Goal: Task Accomplishment & Management: Use online tool/utility

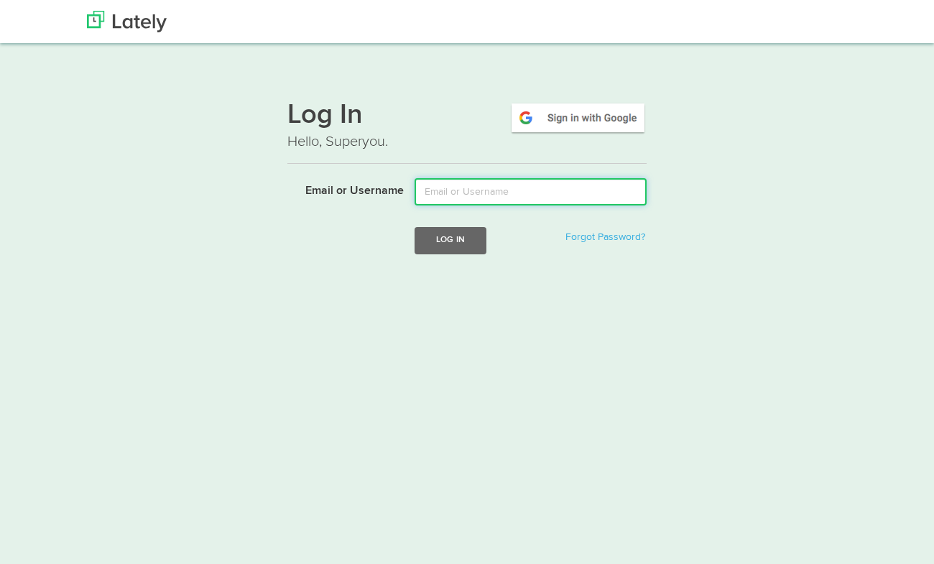
click at [487, 187] on input "Email or Username" at bounding box center [530, 191] width 232 height 27
type input "david@freshspot.com"
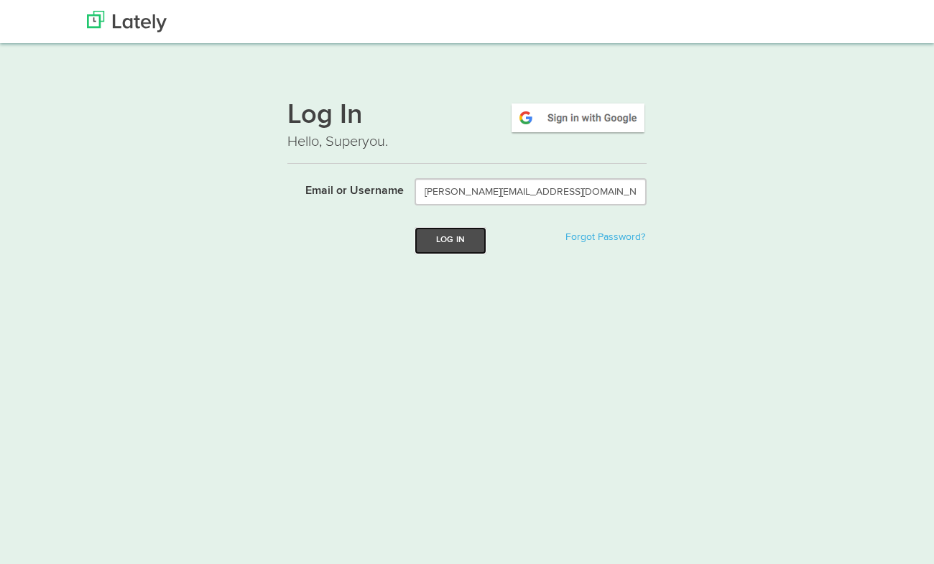
click at [449, 242] on button "Log In" at bounding box center [450, 240] width 72 height 27
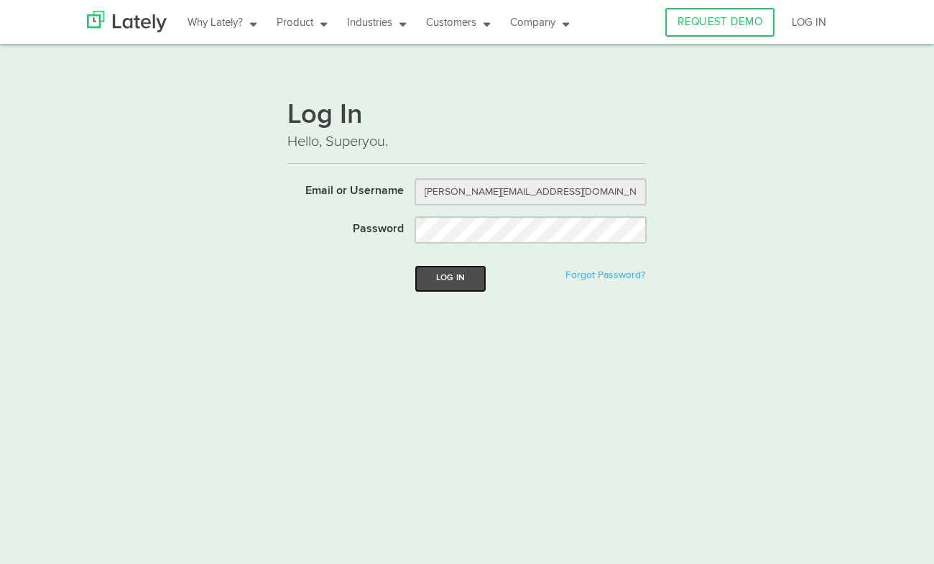
click at [463, 281] on button "Log In" at bounding box center [450, 278] width 72 height 27
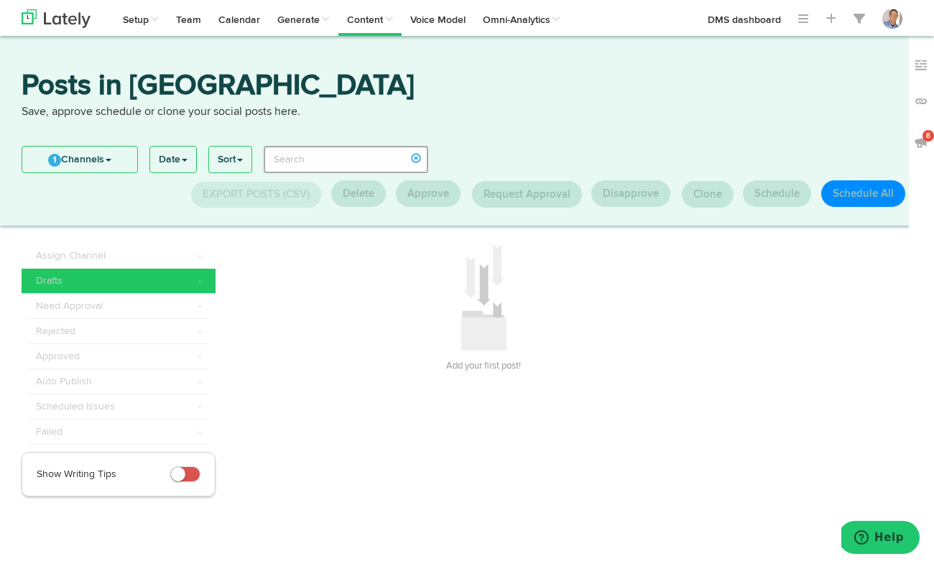
click at [418, 132] on div "Posts in [GEOGRAPHIC_DATA] Save, approve schedule or clone your social posts he…" at bounding box center [467, 105] width 912 height 67
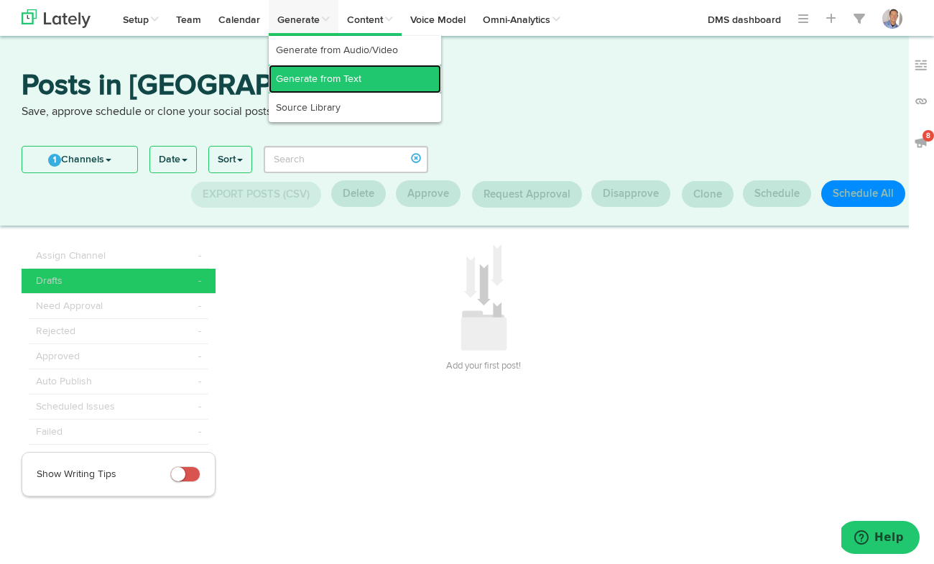
click at [317, 78] on link "Generate from Text" at bounding box center [355, 79] width 172 height 29
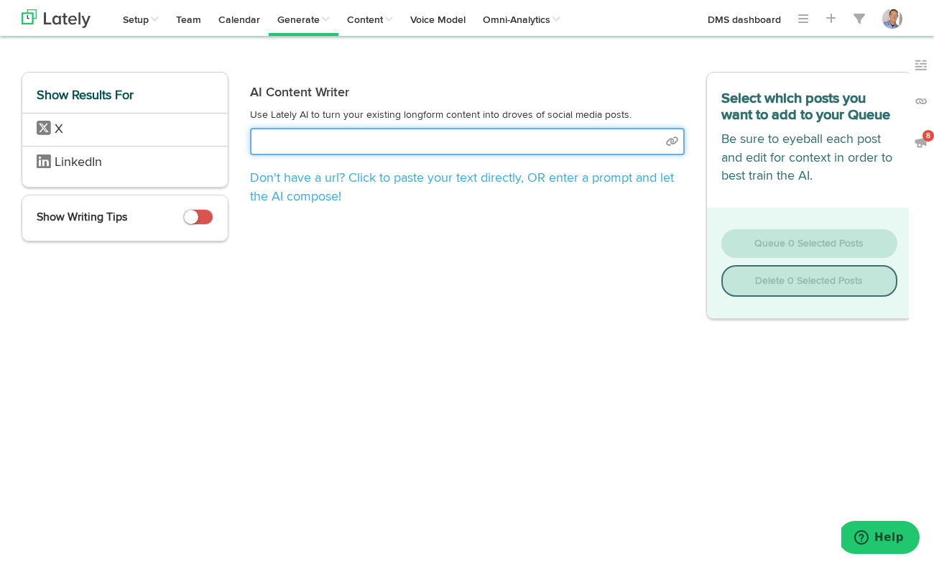
click at [340, 139] on input "text" at bounding box center [467, 141] width 435 height 27
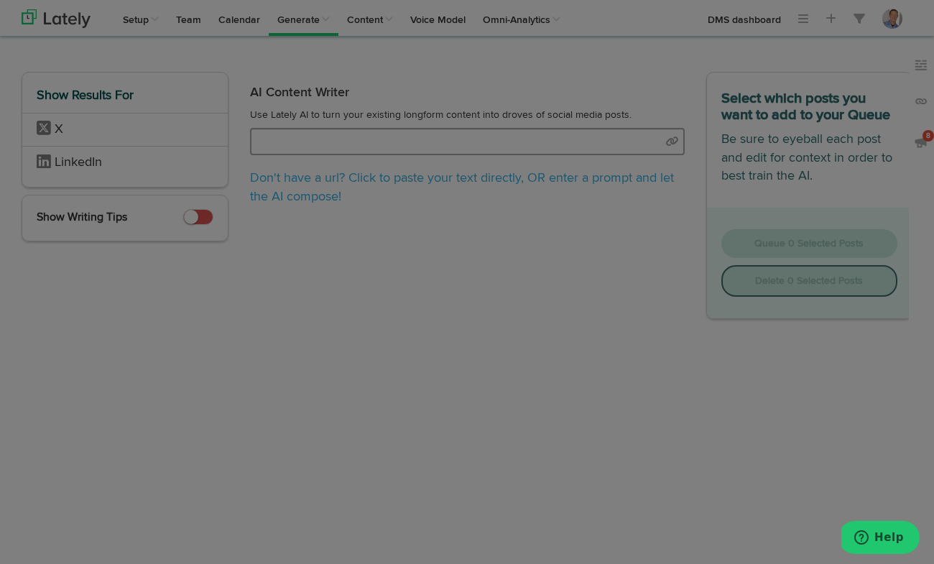
select select "natural"
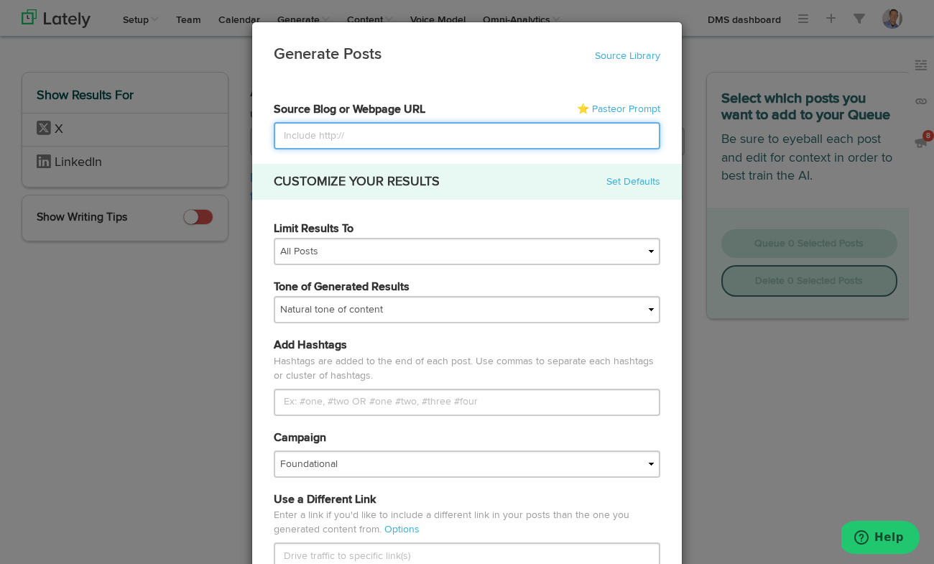
paste input "https://www.davidmeermanscott.com/blog/once-you-put-your-product-or-service-int…"
type input "https://www.davidmeermanscott.com/blog/once-you-put-your-product-or-service-int…"
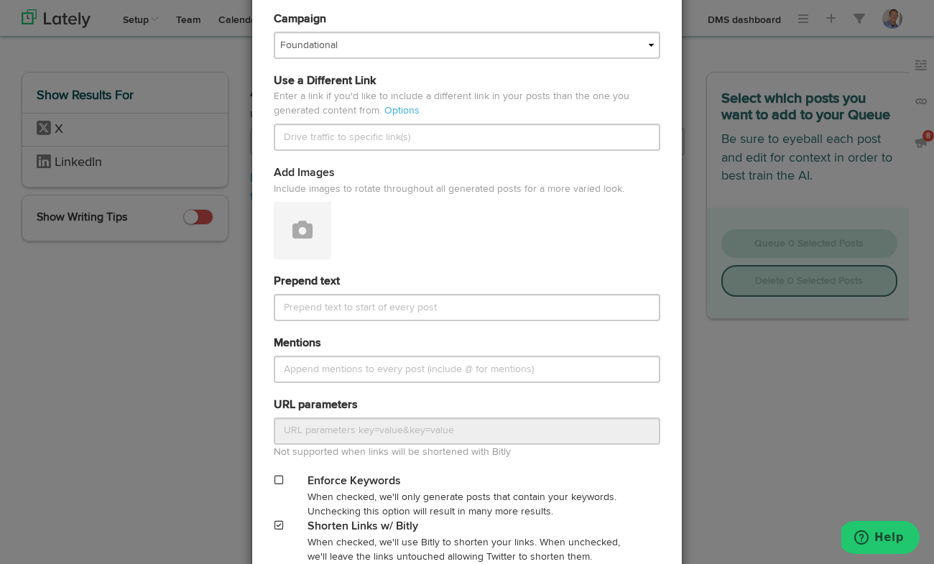
scroll to position [564, 0]
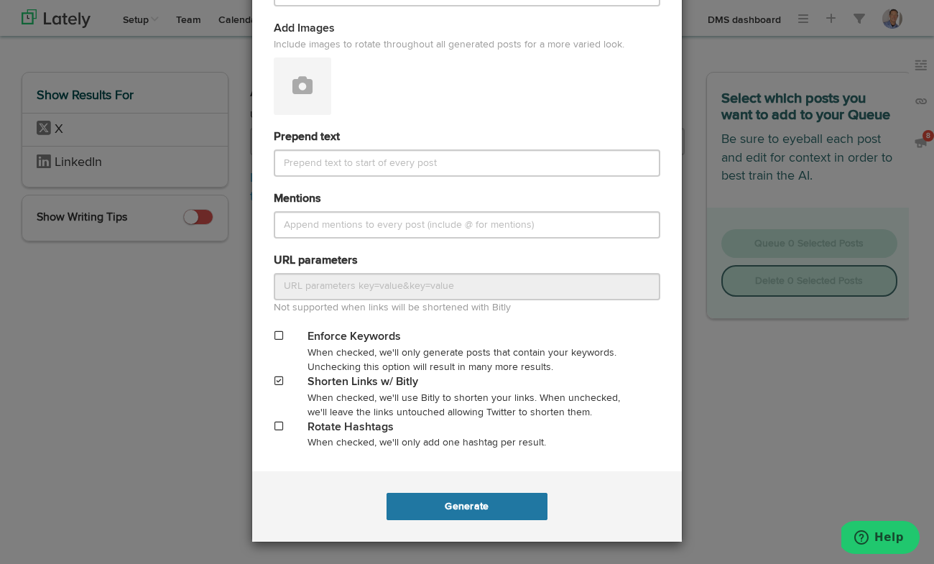
type input "https://www.davidmeermanscott.com/blog/once-you-put-your-product-or-service-int…"
click at [501, 499] on button "Generate" at bounding box center [466, 506] width 160 height 27
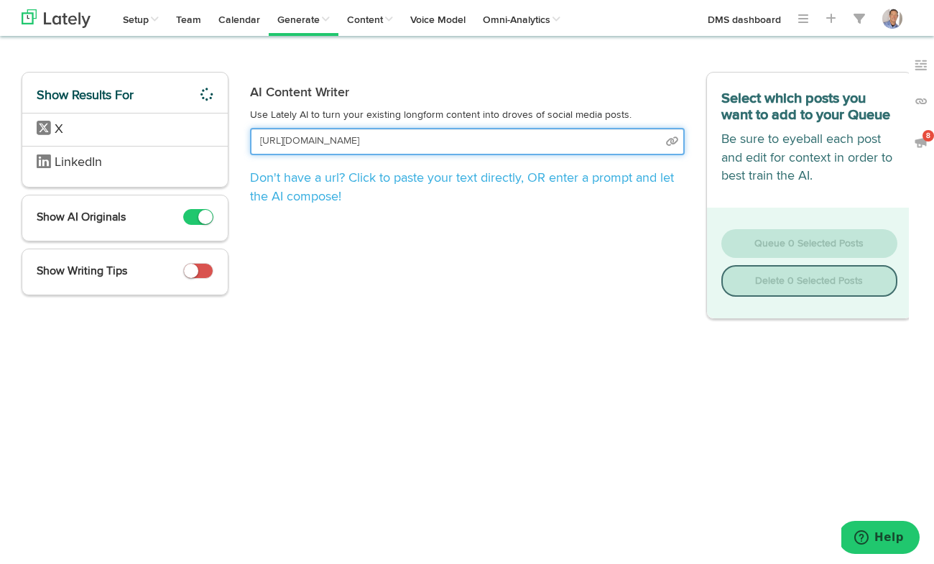
scroll to position [0, 126]
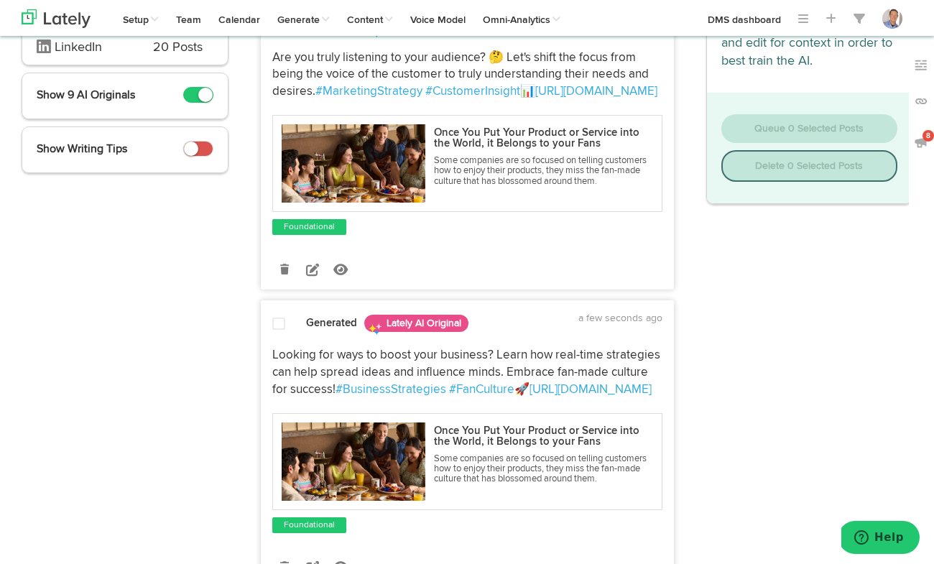
scroll to position [155, 0]
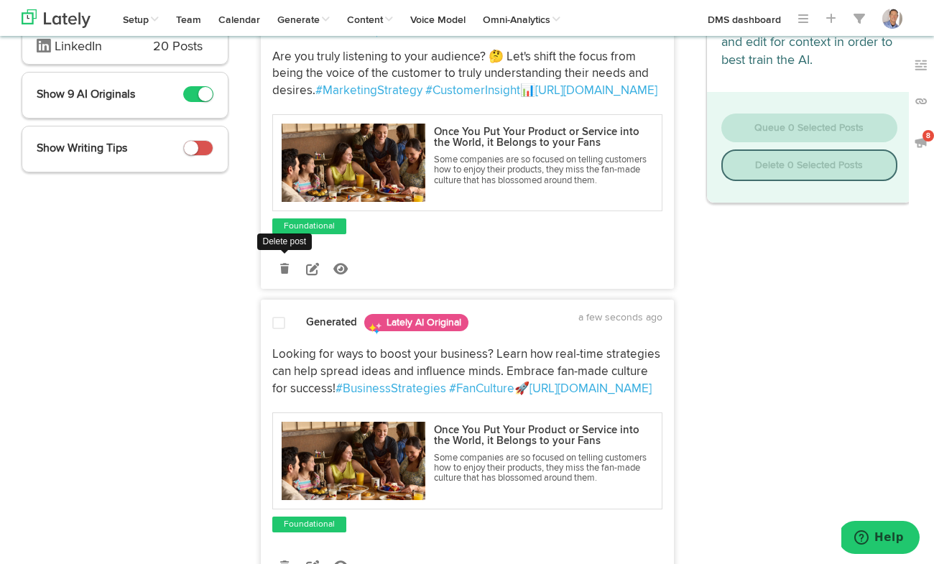
click at [288, 270] on icon at bounding box center [284, 269] width 9 height 10
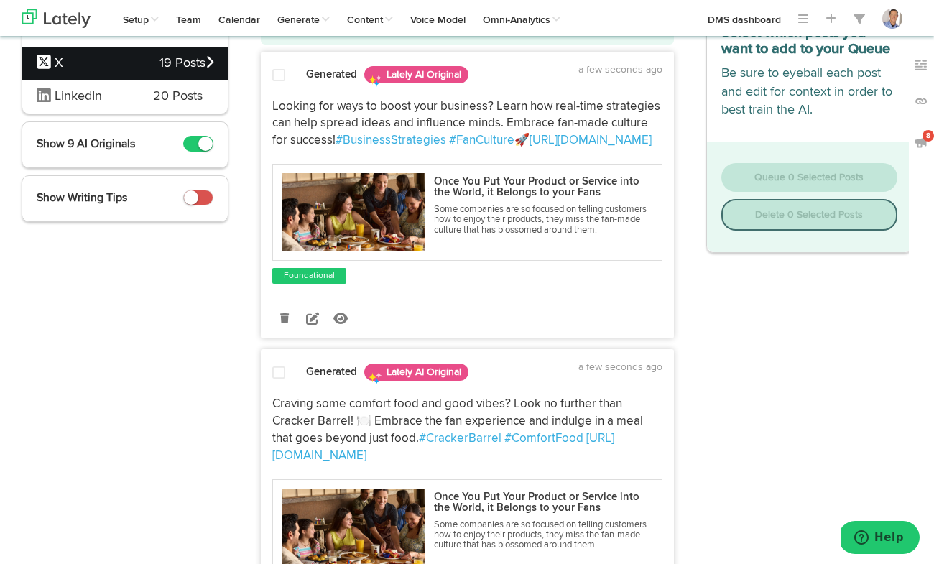
scroll to position [101, 0]
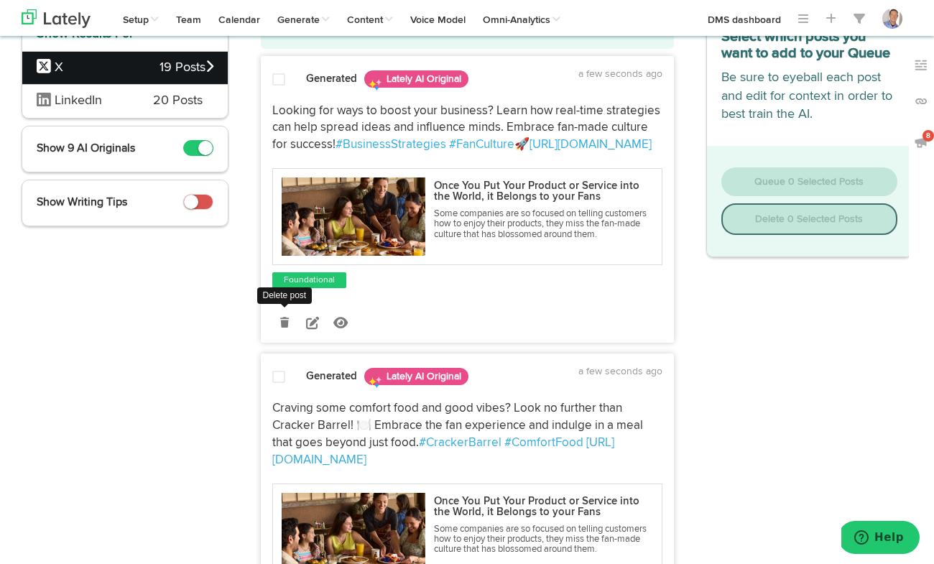
click at [285, 321] on icon at bounding box center [284, 322] width 9 height 10
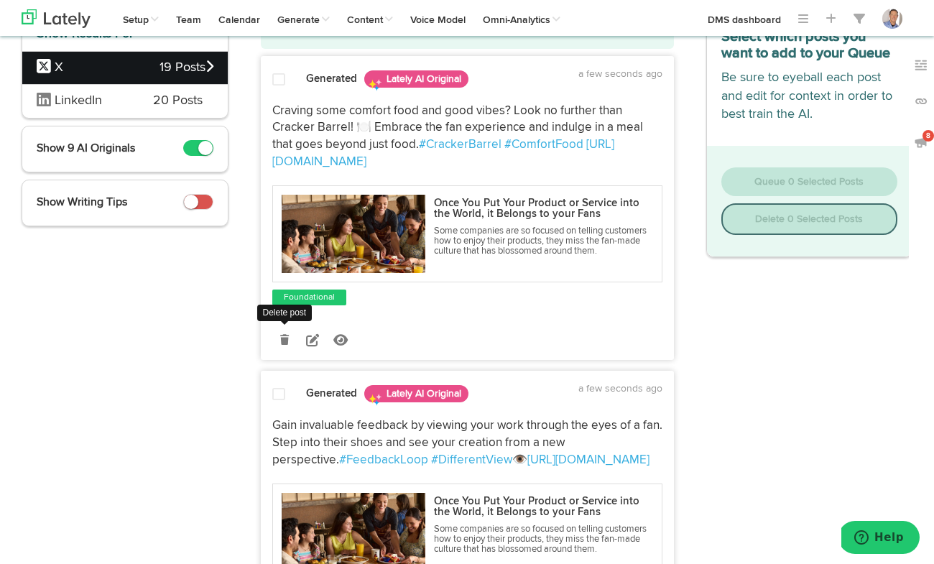
click at [287, 338] on icon at bounding box center [284, 340] width 9 height 10
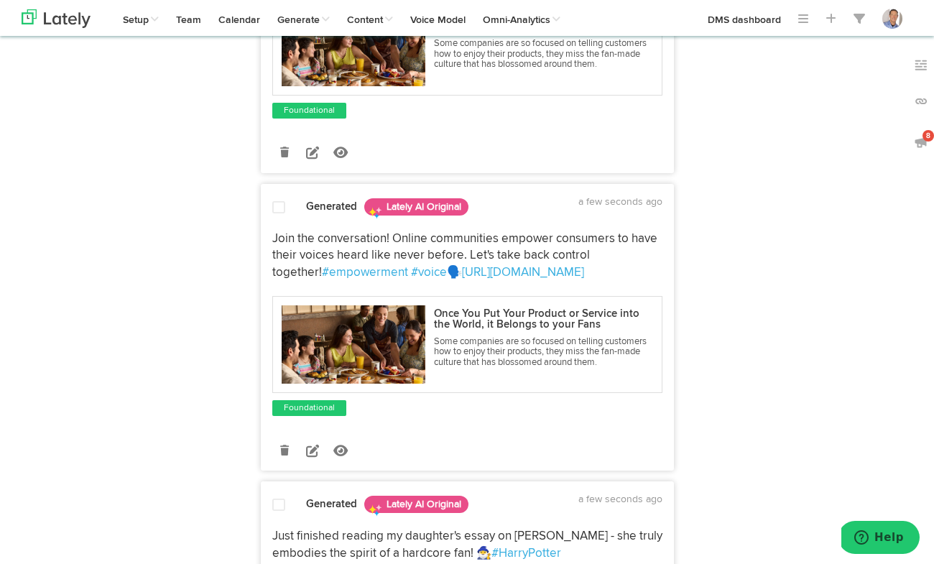
scroll to position [873, 0]
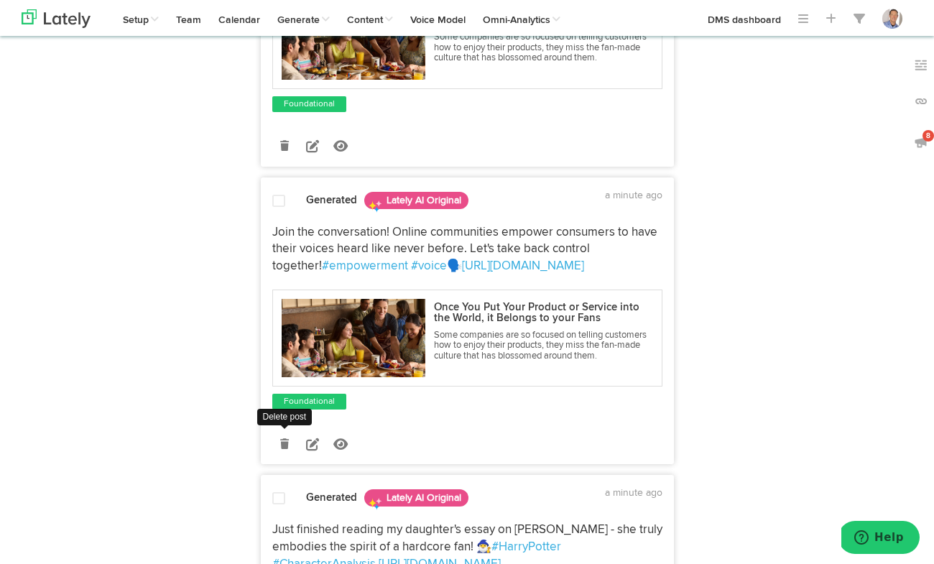
click at [286, 440] on icon at bounding box center [284, 444] width 9 height 10
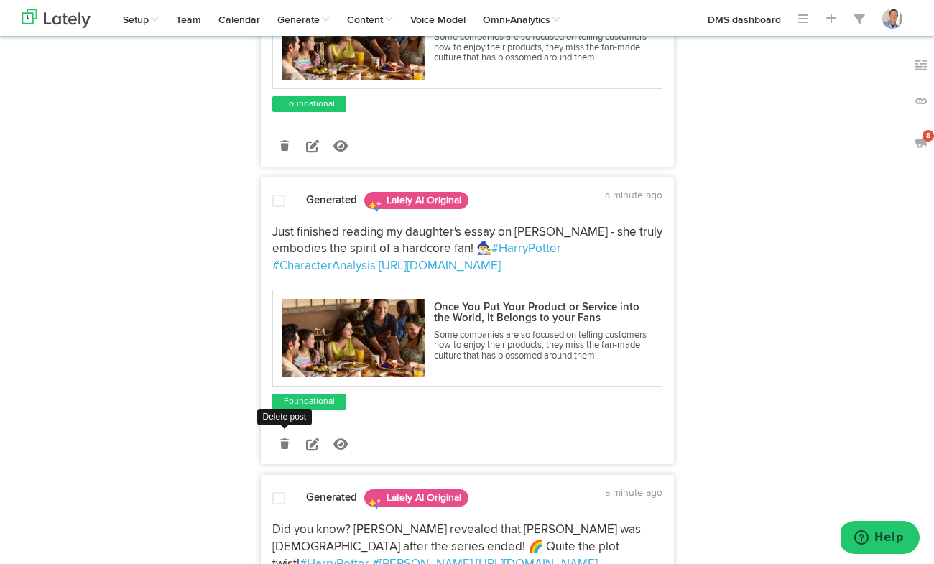
click at [284, 447] on icon at bounding box center [284, 444] width 9 height 10
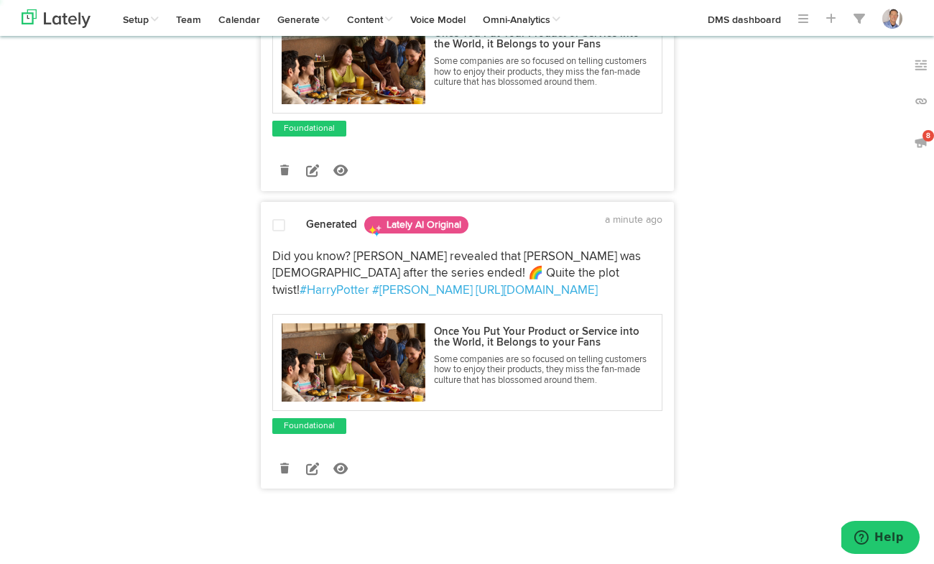
scroll to position [850, 0]
click at [286, 468] on icon at bounding box center [284, 468] width 9 height 10
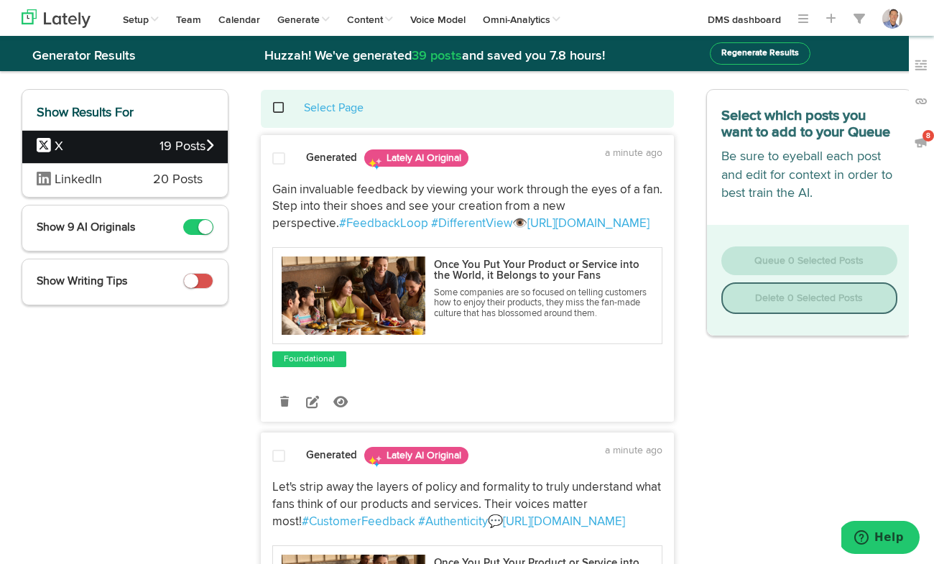
scroll to position [0, 0]
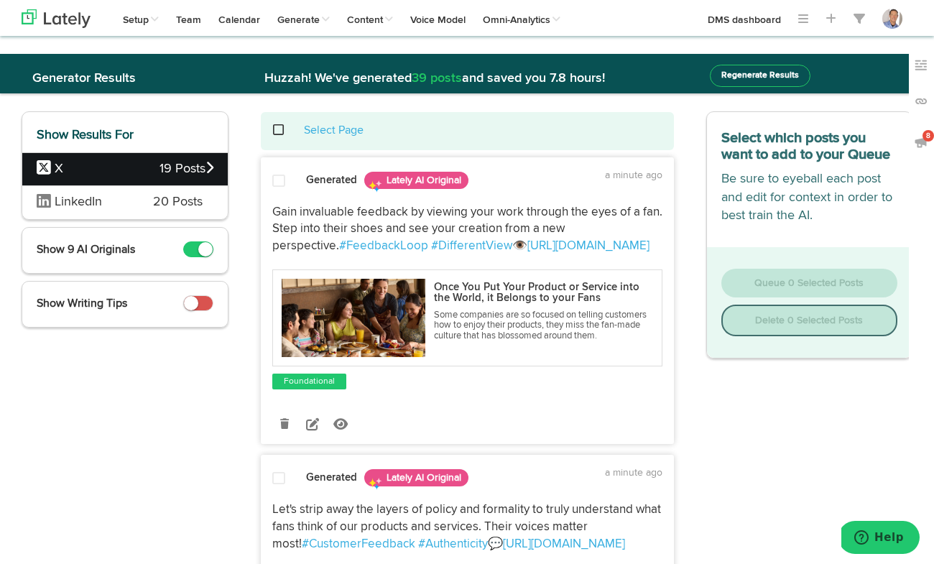
click at [279, 131] on span at bounding box center [285, 130] width 29 height 1
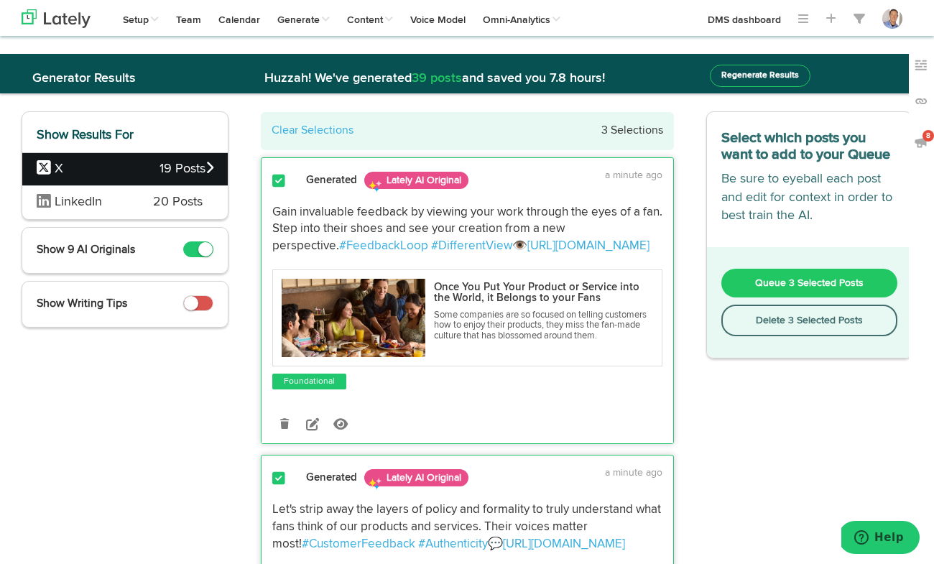
click at [806, 288] on span "Queue 3 Selected Posts" at bounding box center [809, 283] width 108 height 10
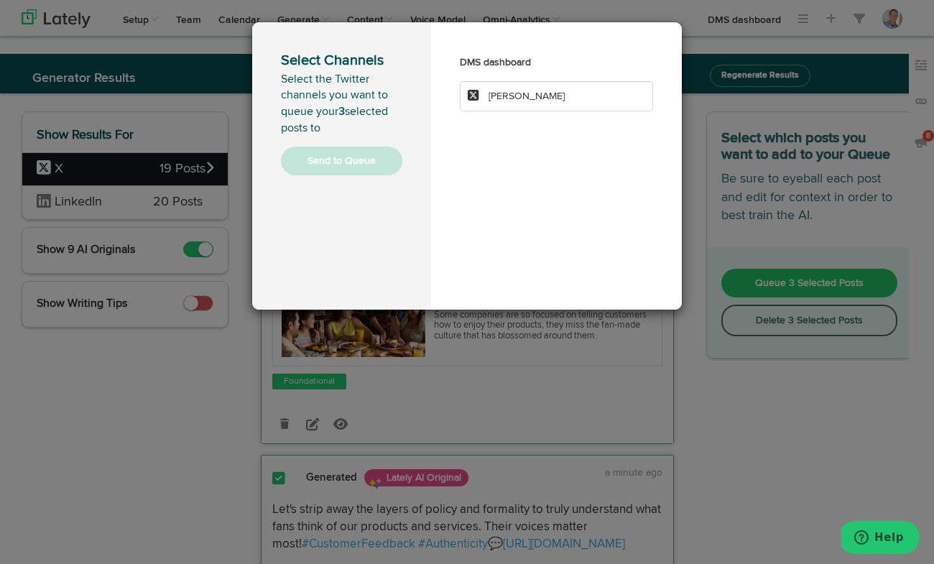
click at [485, 92] on span "David Meerman Scott" at bounding box center [516, 96] width 97 height 10
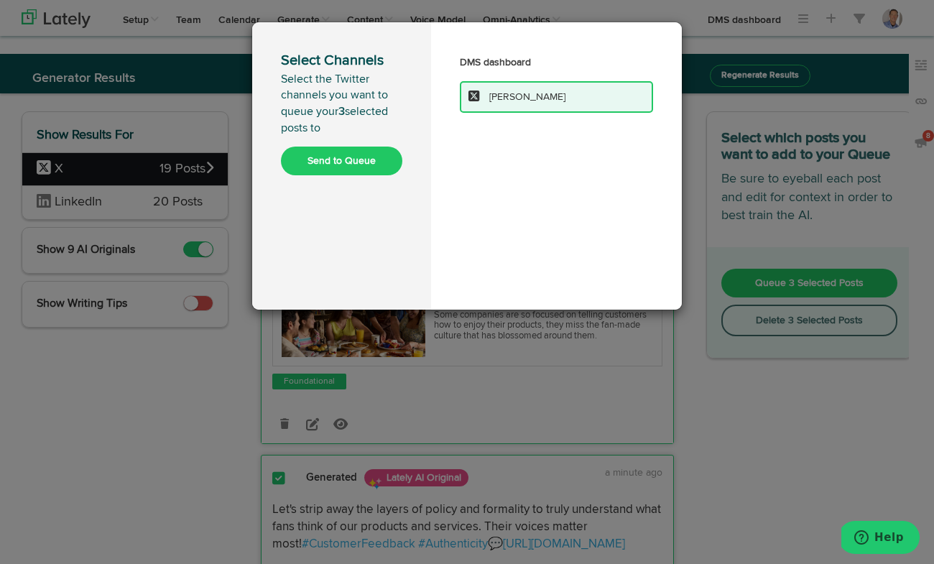
click at [355, 164] on button "Send to Queue" at bounding box center [341, 161] width 121 height 29
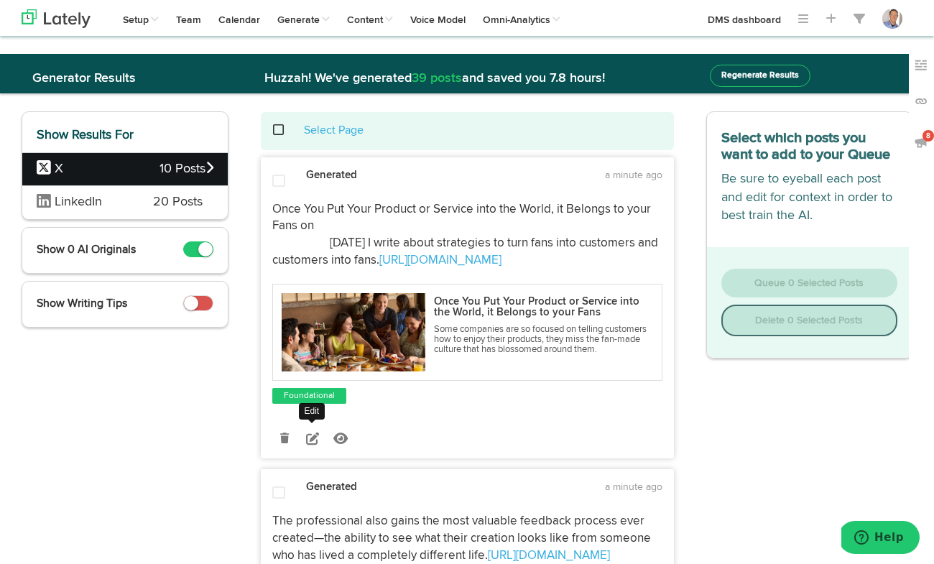
click at [315, 437] on icon at bounding box center [312, 438] width 13 height 13
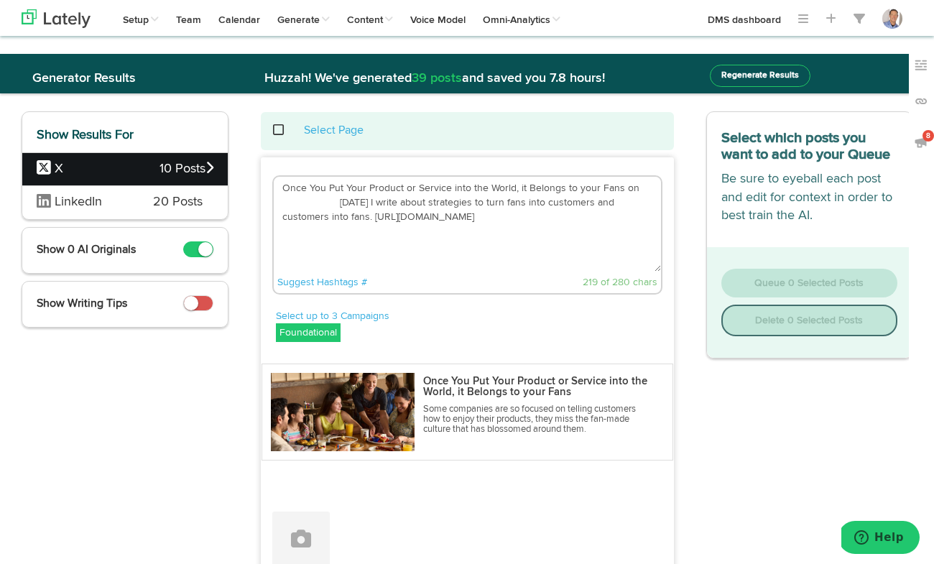
drag, startPoint x: 620, startPoint y: 189, endPoint x: 621, endPoint y: 217, distance: 28.0
click at [621, 217] on textarea "Once You Put Your Product or Service into the World, it Belongs to your Fans on…" at bounding box center [467, 224] width 387 height 95
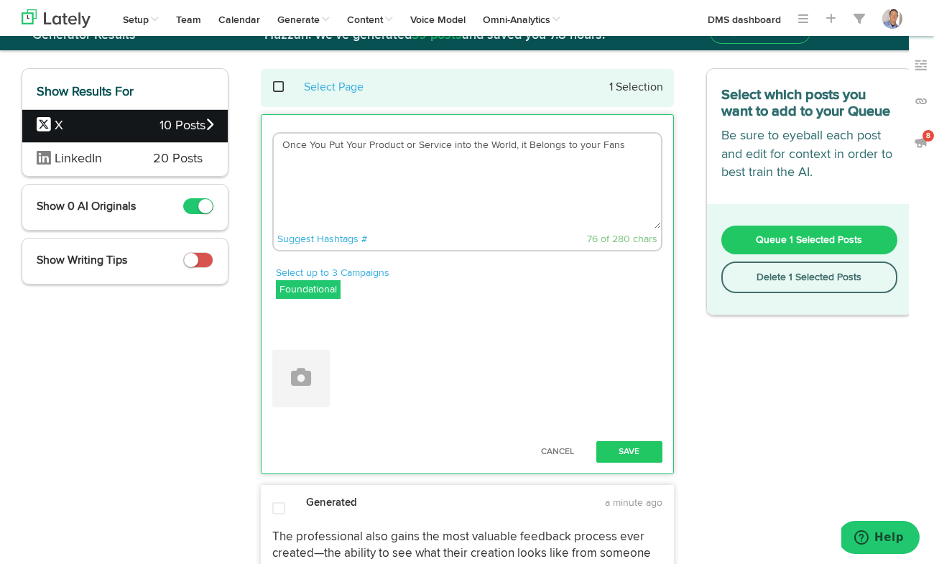
scroll to position [45, 0]
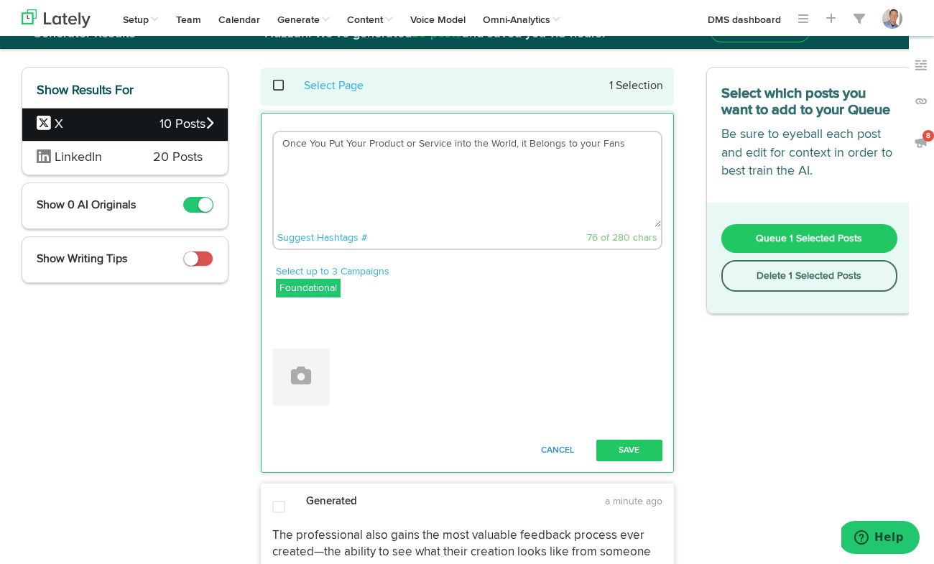
type textarea "Once You Put Your Product or Service into the World, it Belongs to your Fans"
click at [552, 451] on button "Cancel" at bounding box center [557, 451] width 63 height 22
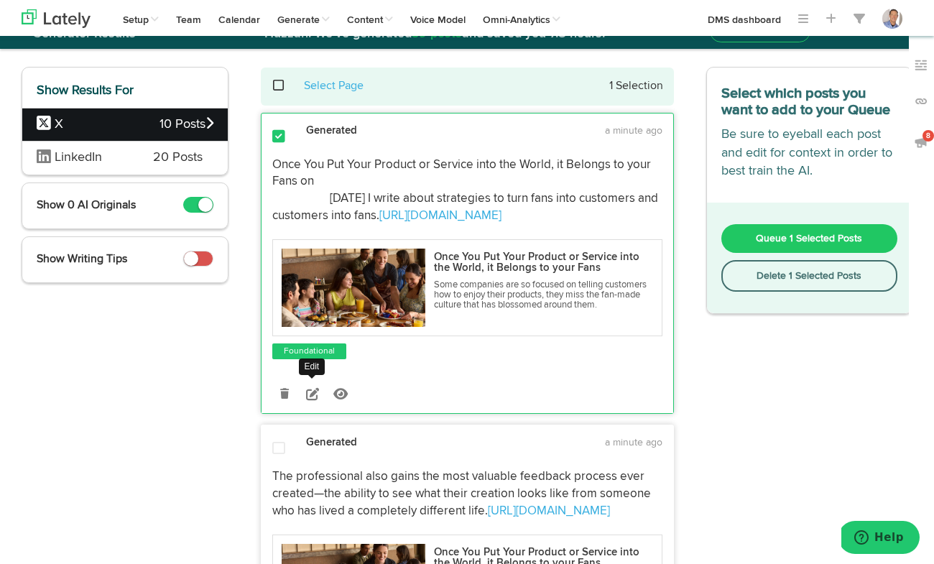
click at [317, 395] on icon at bounding box center [312, 393] width 13 height 13
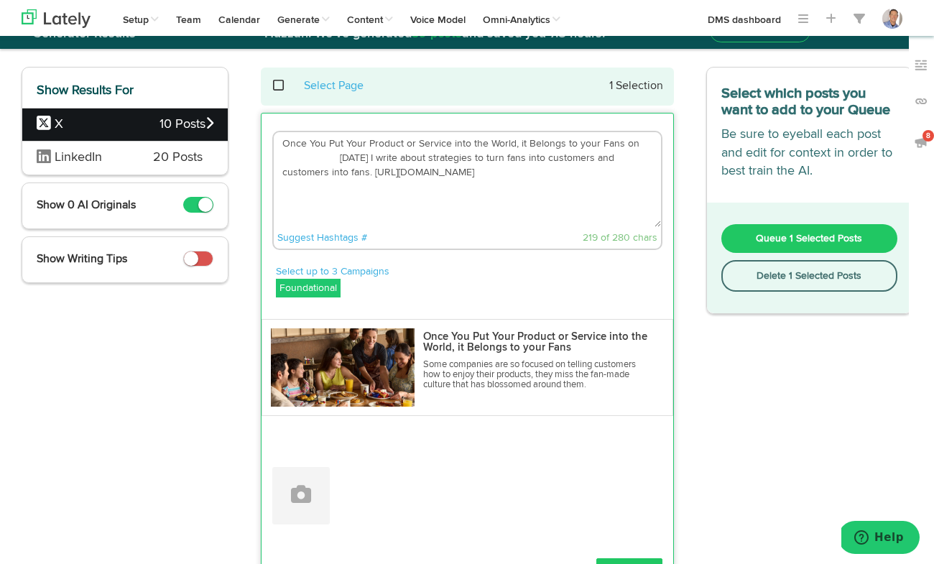
drag, startPoint x: 389, startPoint y: 172, endPoint x: 326, endPoint y: 155, distance: 65.5
click at [326, 155] on textarea "Once You Put Your Product or Service into the World, it Belongs to your Fans on…" at bounding box center [467, 179] width 387 height 95
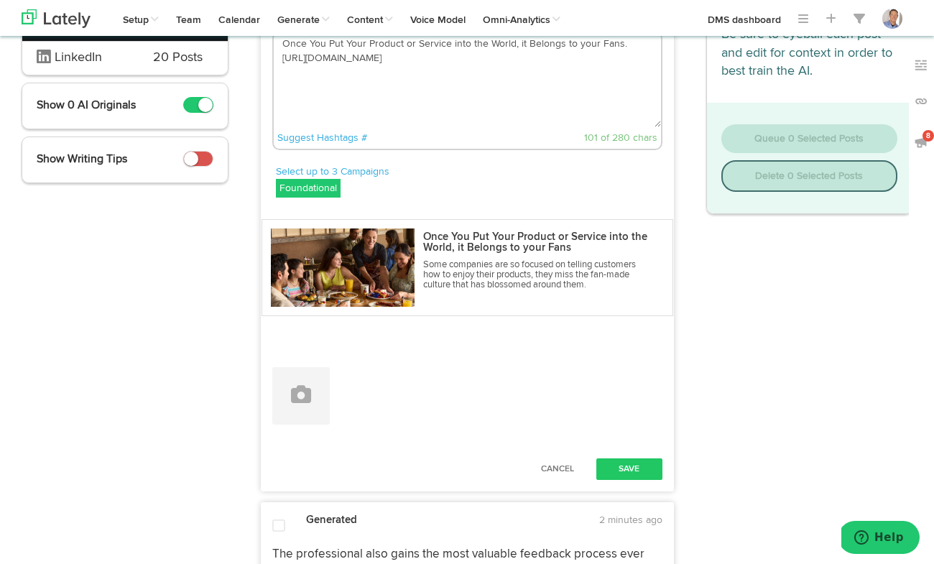
scroll to position [147, 0]
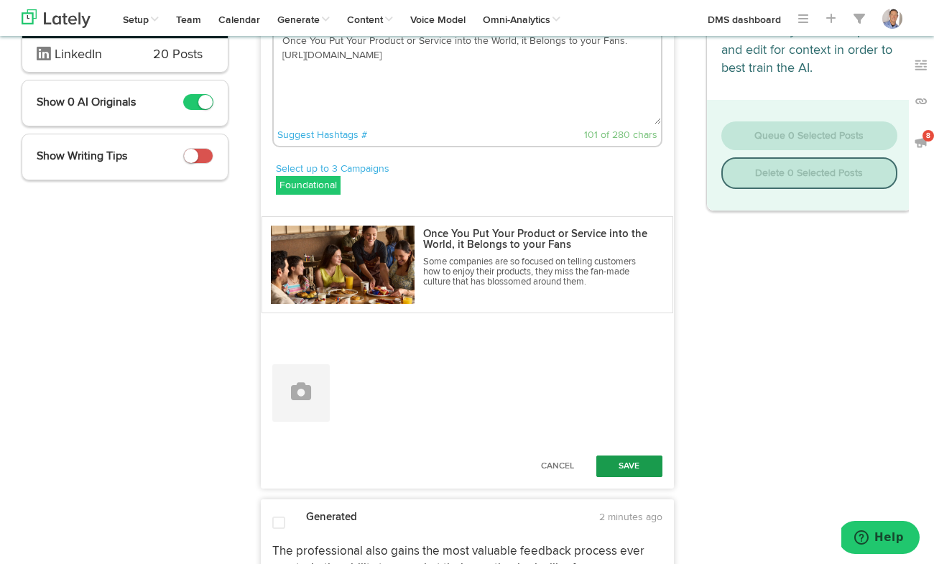
type textarea "Once You Put Your Product or Service into the World, it Belongs to your Fans. h…"
click at [641, 470] on button "Save" at bounding box center [629, 466] width 66 height 22
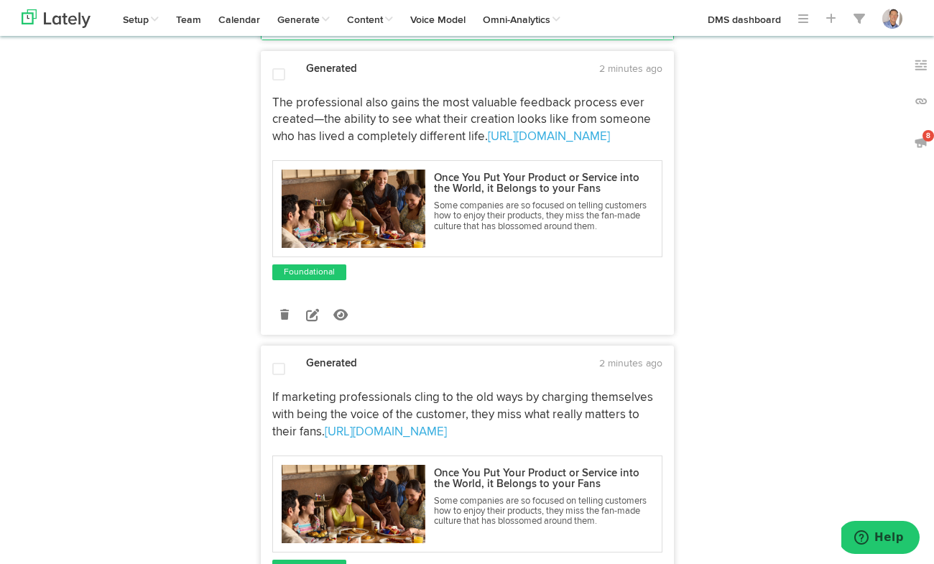
scroll to position [387, 0]
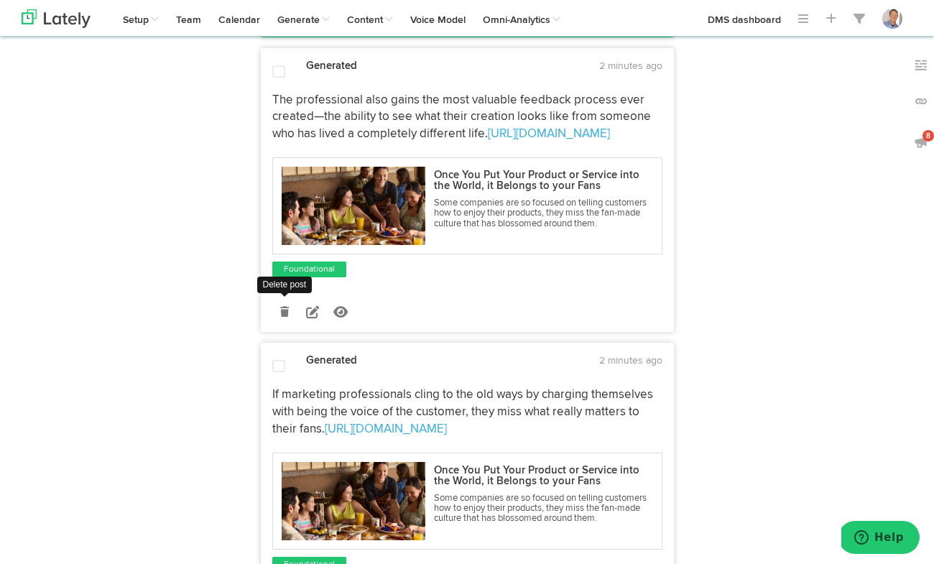
click at [287, 310] on icon at bounding box center [284, 312] width 9 height 10
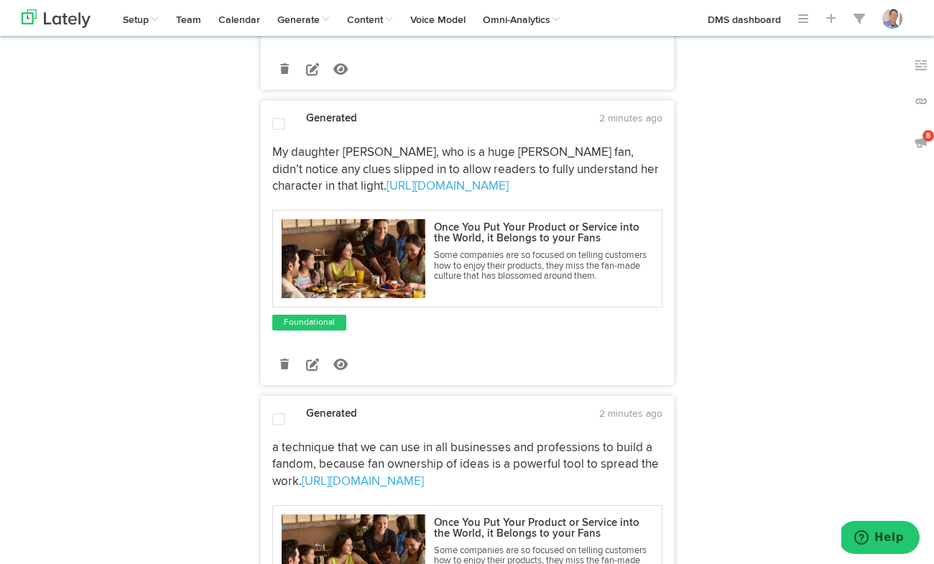
scroll to position [938, 0]
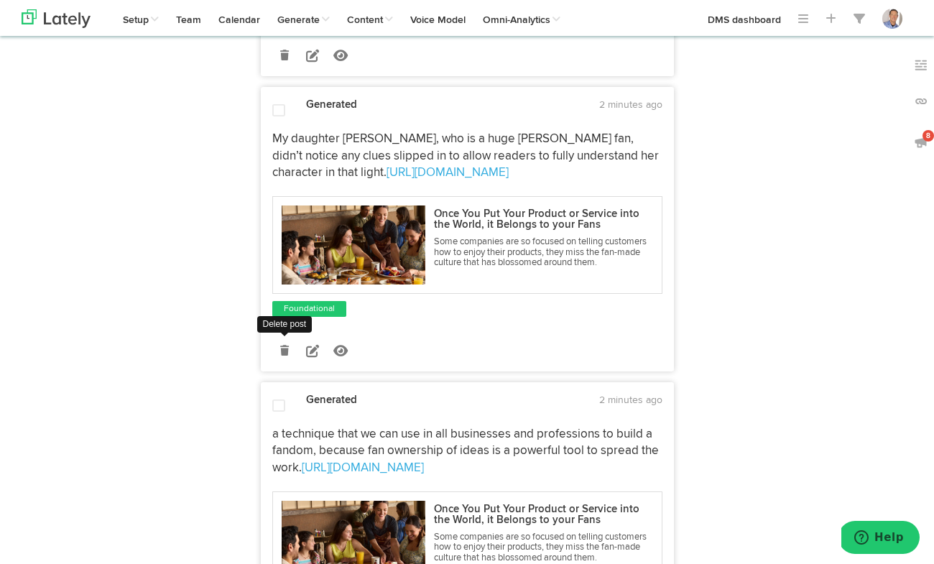
click at [284, 354] on icon at bounding box center [284, 350] width 9 height 10
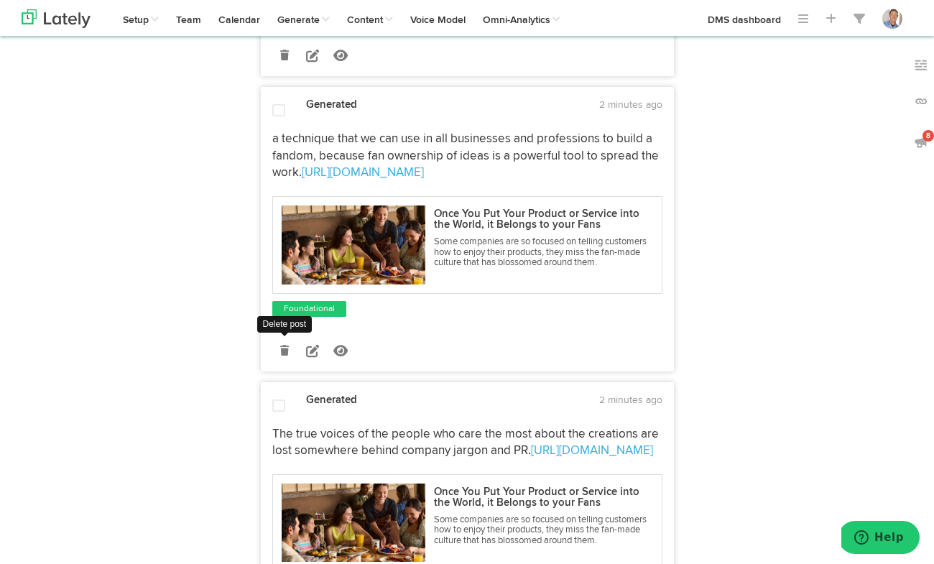
click at [287, 350] on icon at bounding box center [284, 350] width 9 height 10
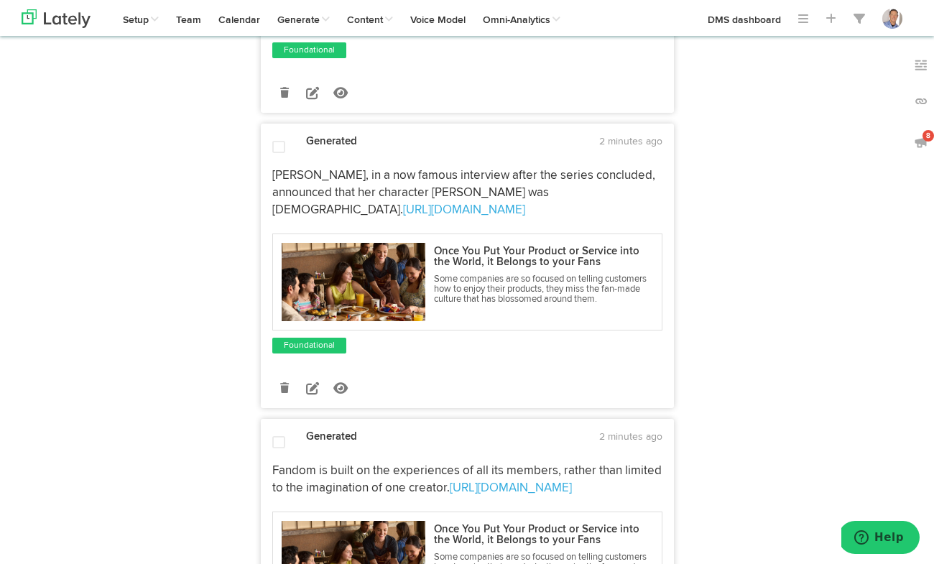
scroll to position [1476, 0]
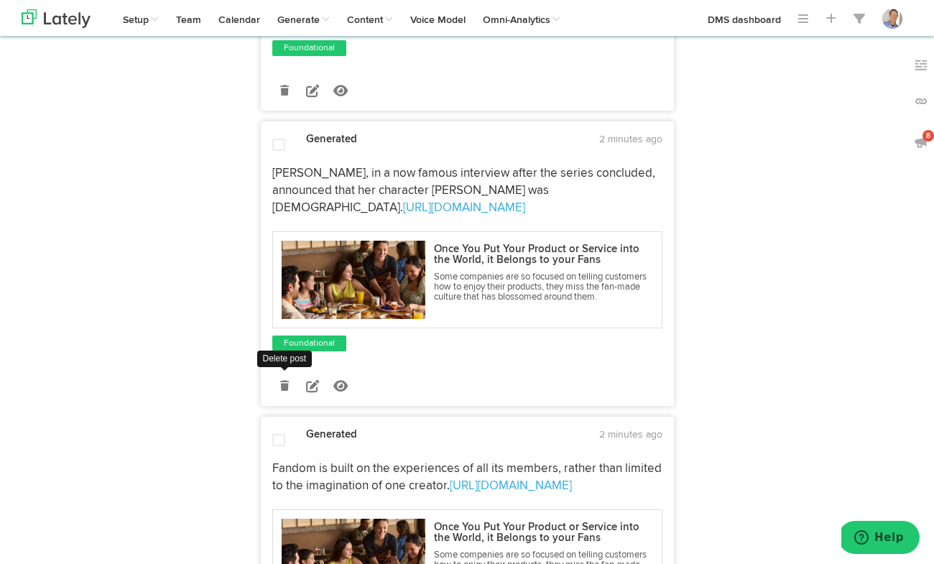
click at [287, 389] on icon at bounding box center [284, 386] width 9 height 10
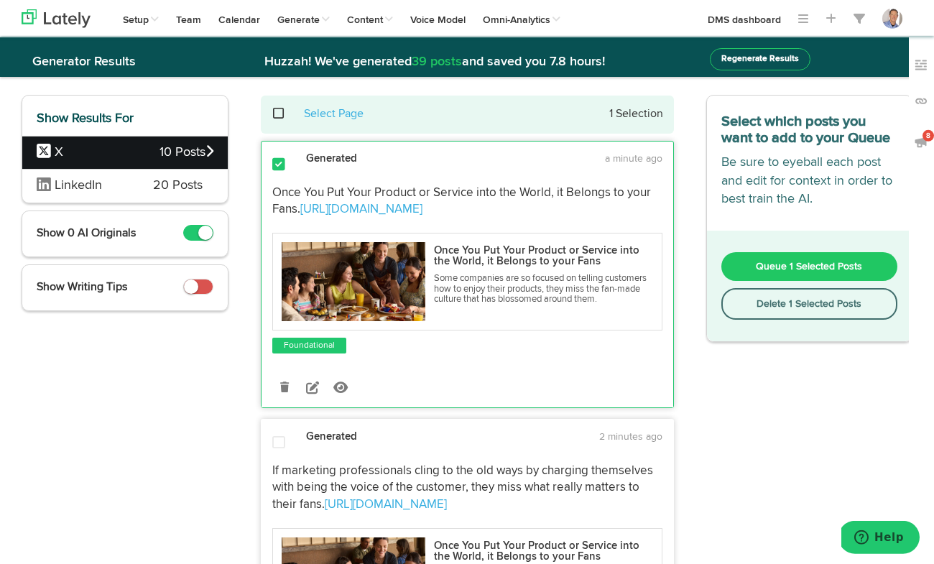
scroll to position [0, 0]
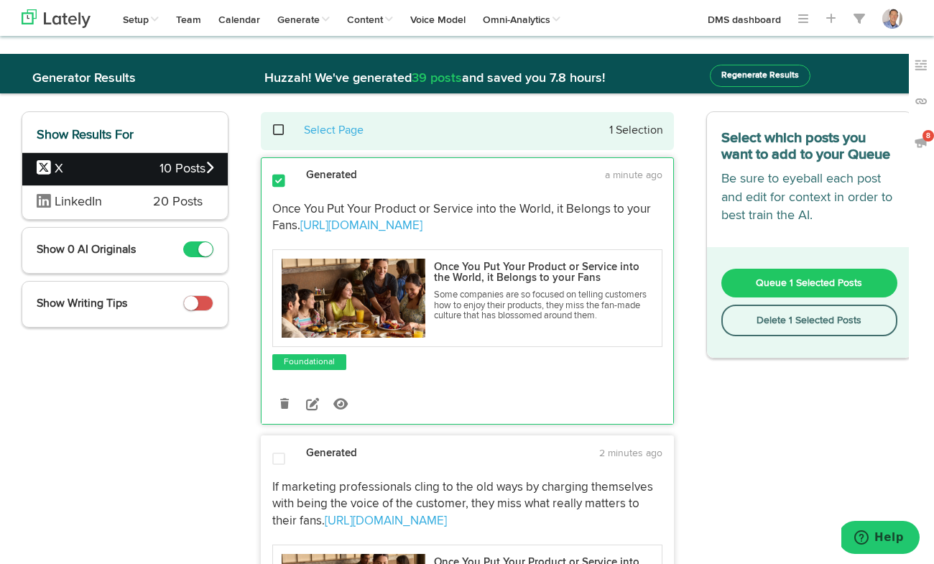
click at [279, 130] on span at bounding box center [285, 130] width 29 height 1
click at [801, 288] on span "Queue 6 Selected Posts" at bounding box center [809, 283] width 108 height 10
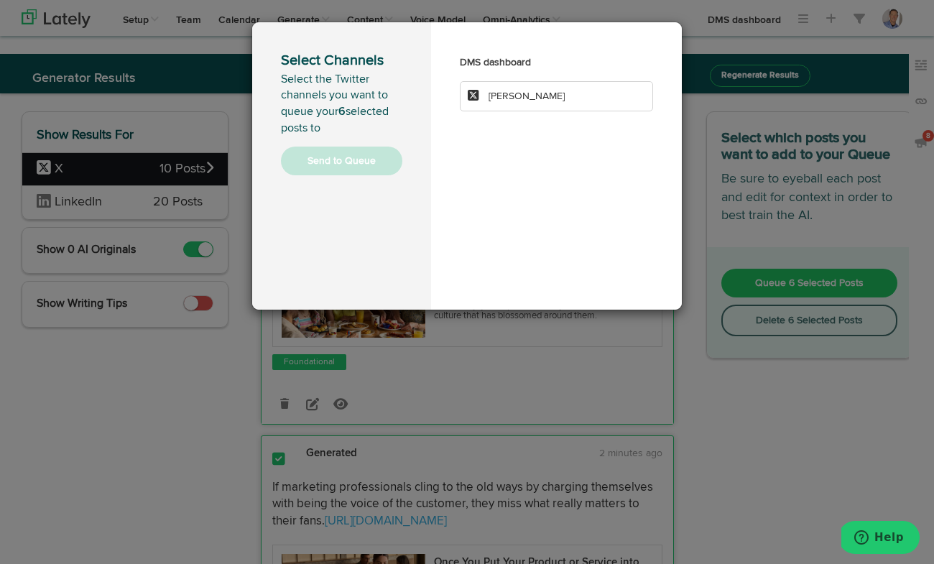
click at [565, 96] on span "David Meerman Scott" at bounding box center [526, 96] width 76 height 10
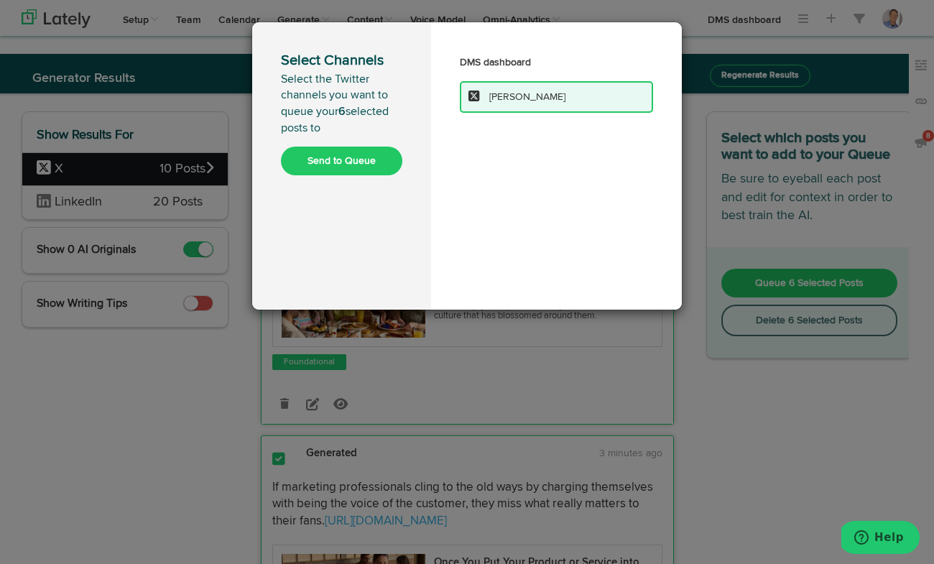
click at [352, 162] on button "Send to Queue" at bounding box center [341, 161] width 121 height 29
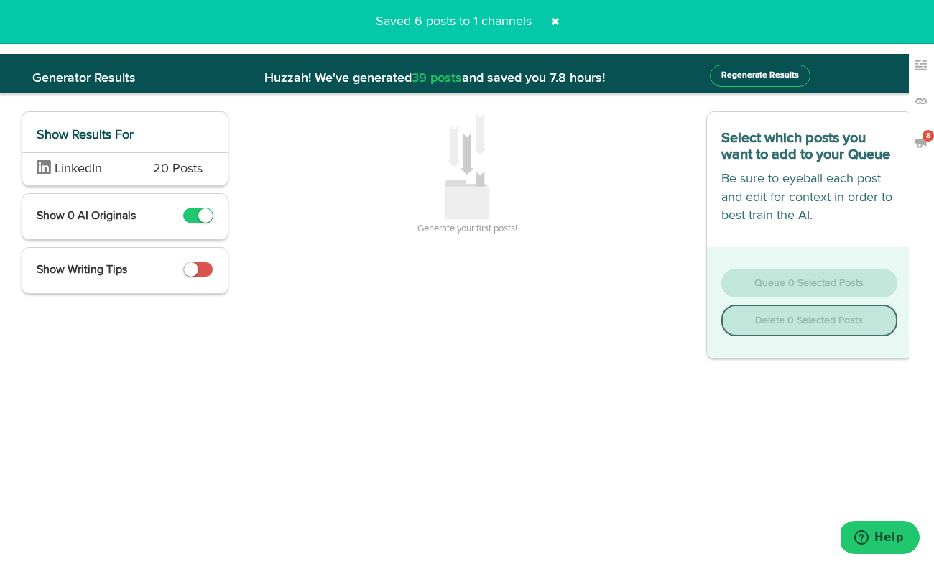
click at [557, 19] on span at bounding box center [555, 21] width 23 height 23
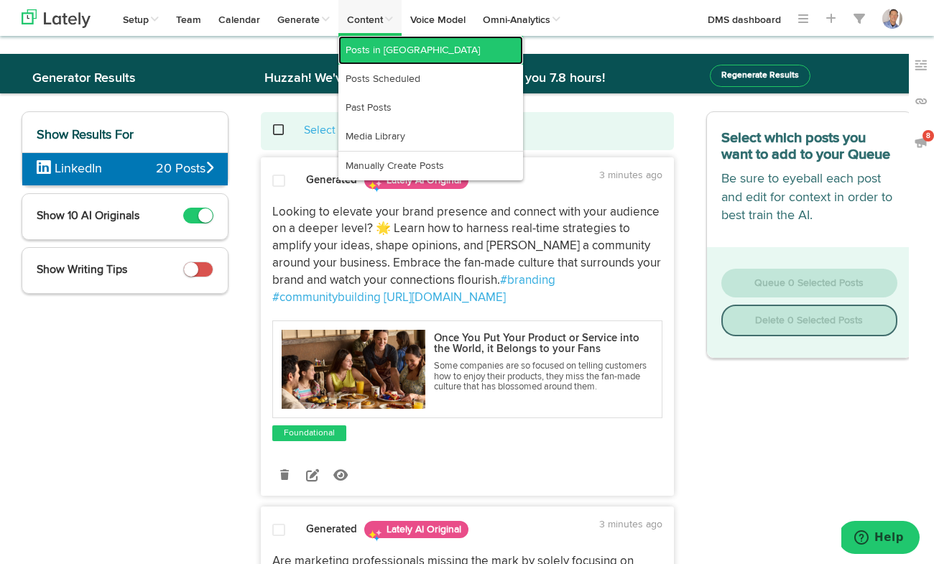
click at [381, 55] on link "Posts in Queue" at bounding box center [430, 50] width 185 height 29
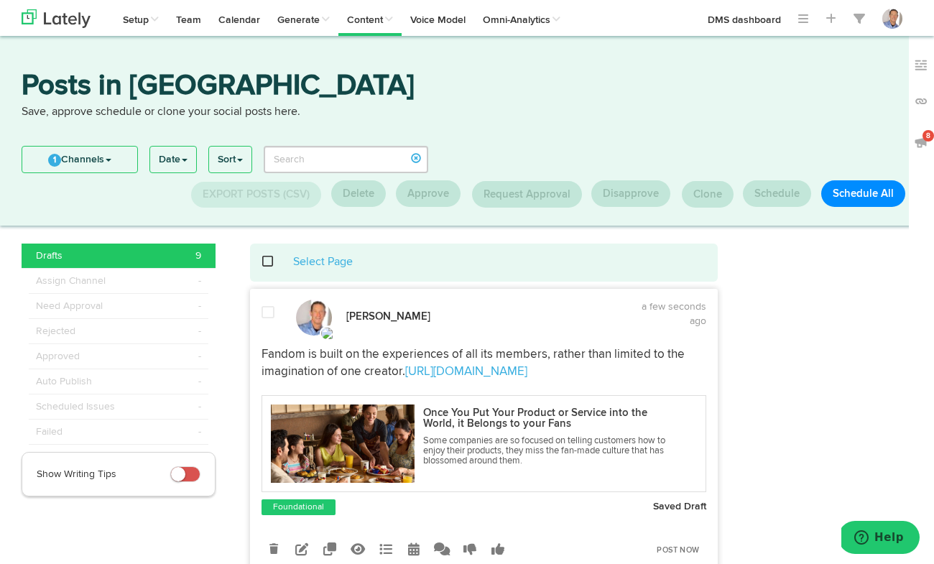
click at [268, 262] on span at bounding box center [275, 261] width 29 height 1
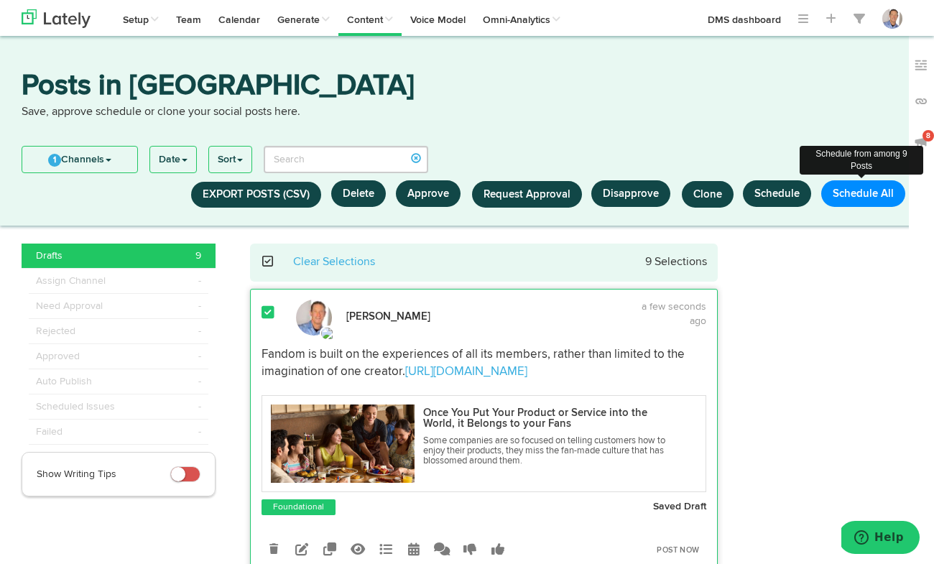
click at [850, 196] on button "Schedule All" at bounding box center [863, 193] width 84 height 27
select select "11"
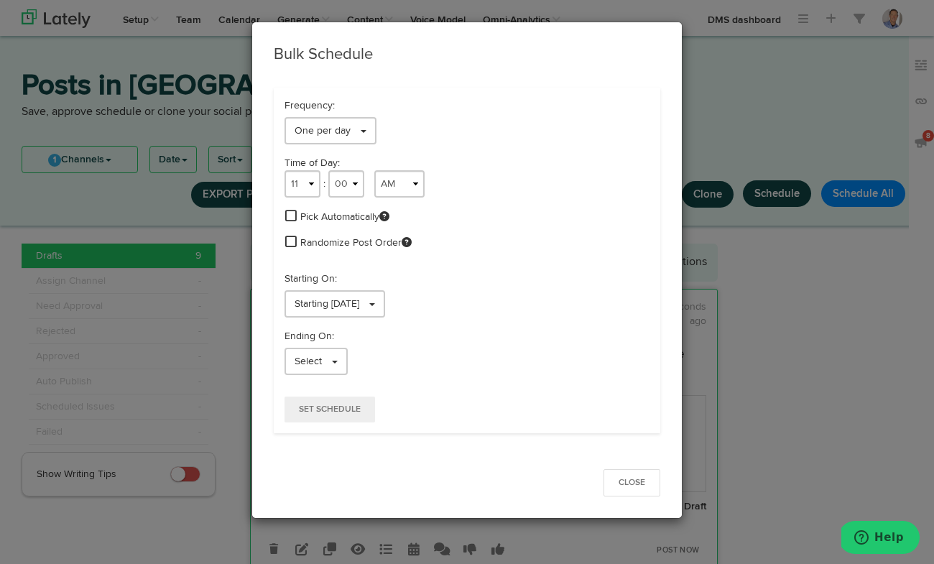
click at [290, 215] on span at bounding box center [290, 215] width 11 height 13
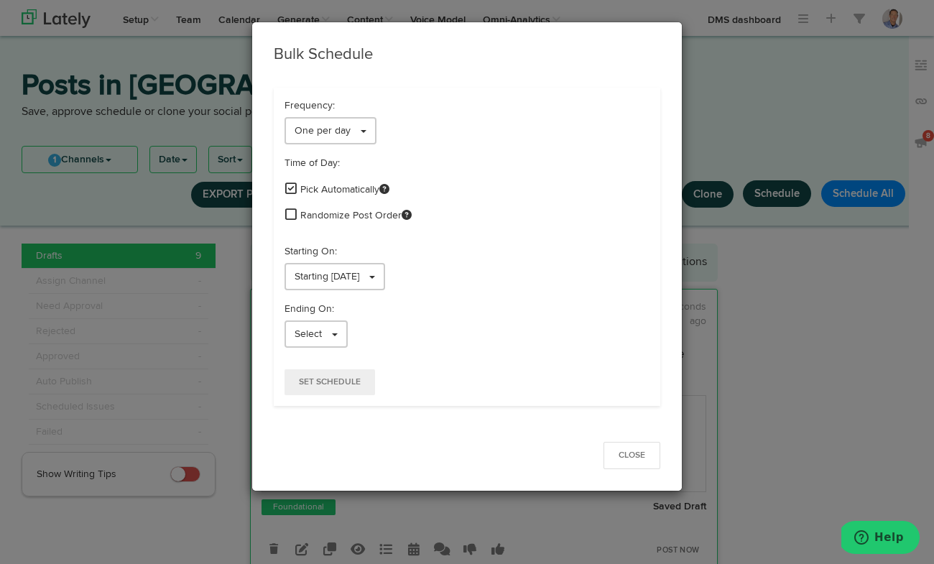
click at [289, 213] on span at bounding box center [290, 214] width 11 height 13
click at [366, 131] on link "One per day" at bounding box center [330, 130] width 92 height 27
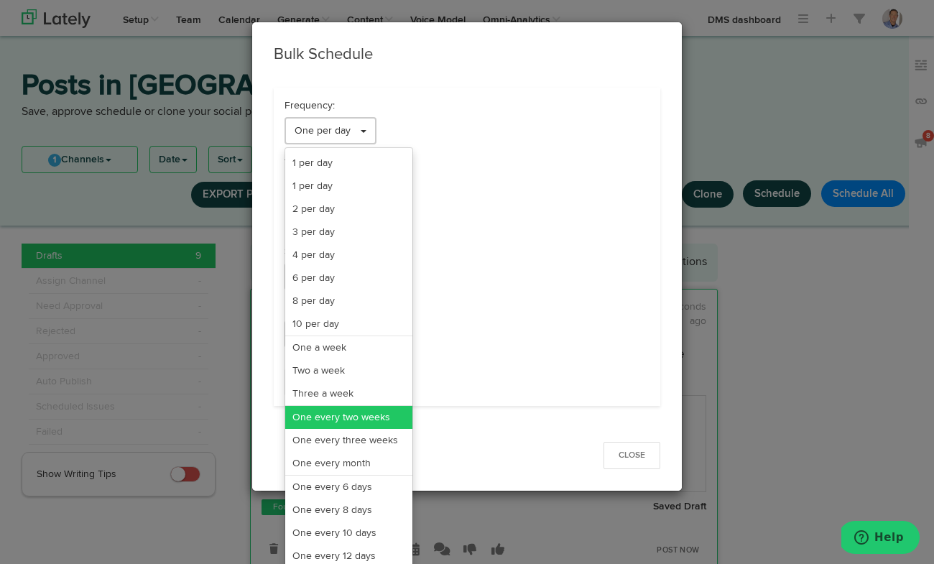
click at [351, 418] on link "One every two weeks" at bounding box center [348, 417] width 127 height 23
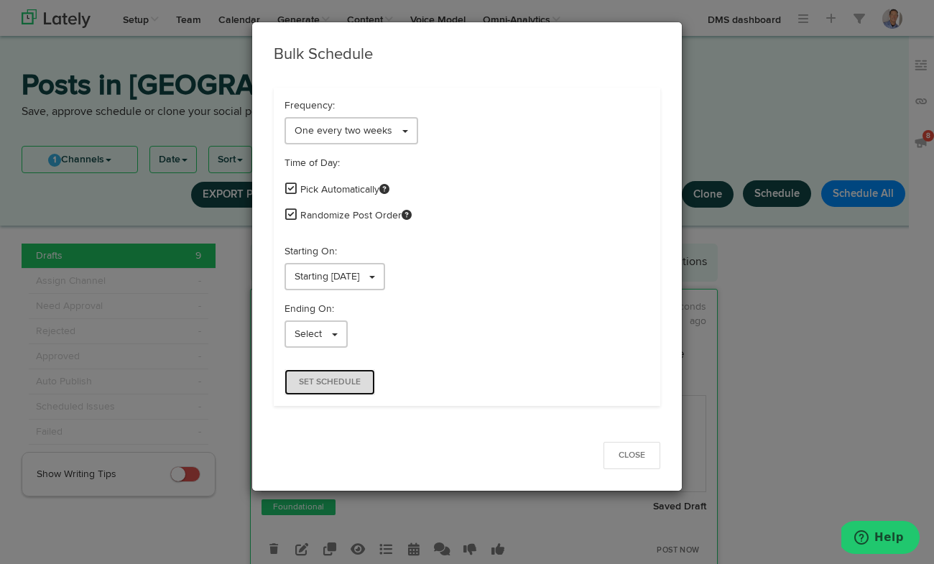
click at [326, 382] on span "Set Schedule" at bounding box center [330, 382] width 62 height 9
